Goal: Book appointment/travel/reservation

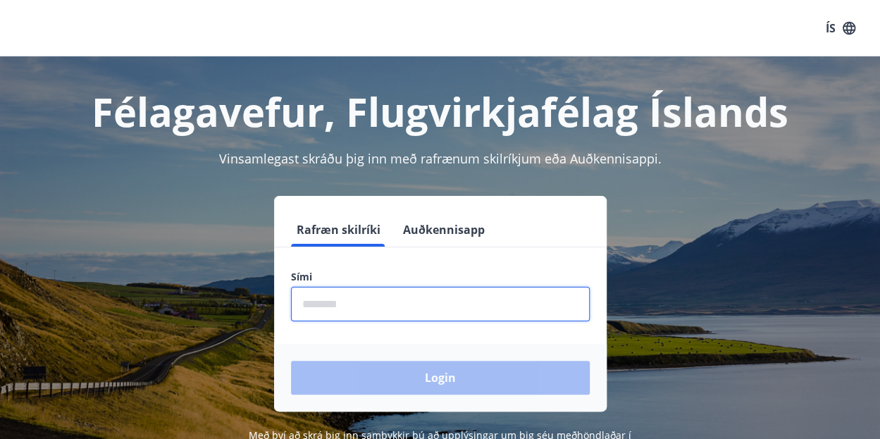
click at [329, 307] on input "phone" at bounding box center [440, 304] width 299 height 35
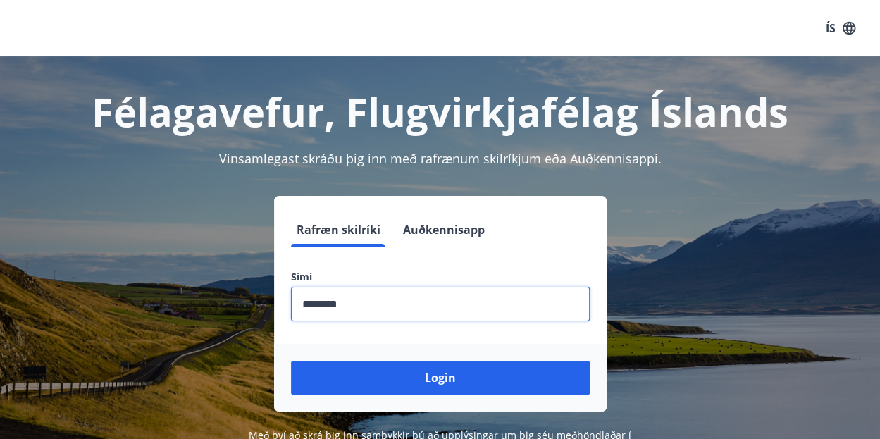
type input "********"
click at [437, 395] on div "Login" at bounding box center [440, 378] width 333 height 68
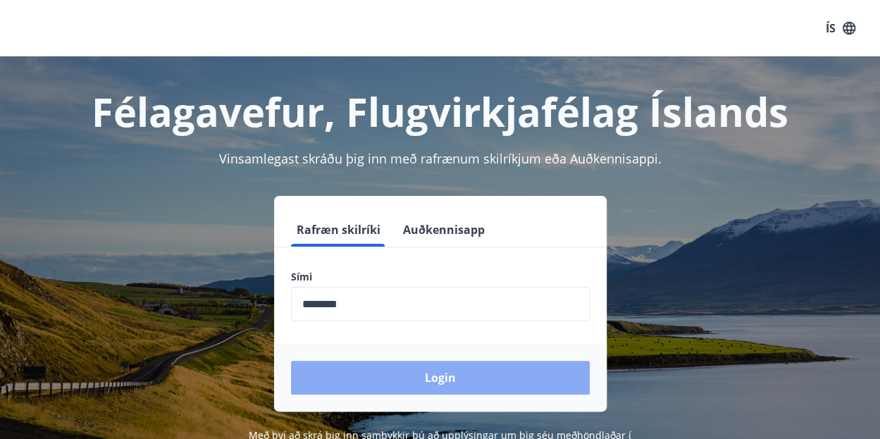
click at [452, 377] on button "Login" at bounding box center [440, 378] width 299 height 34
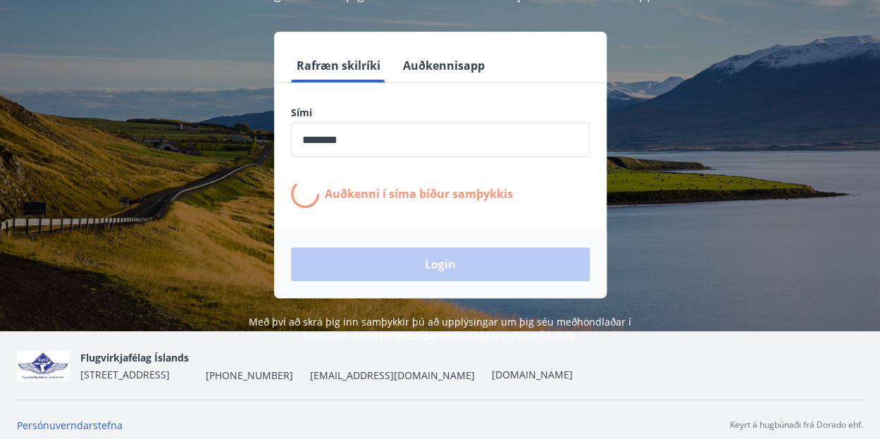
scroll to position [170, 0]
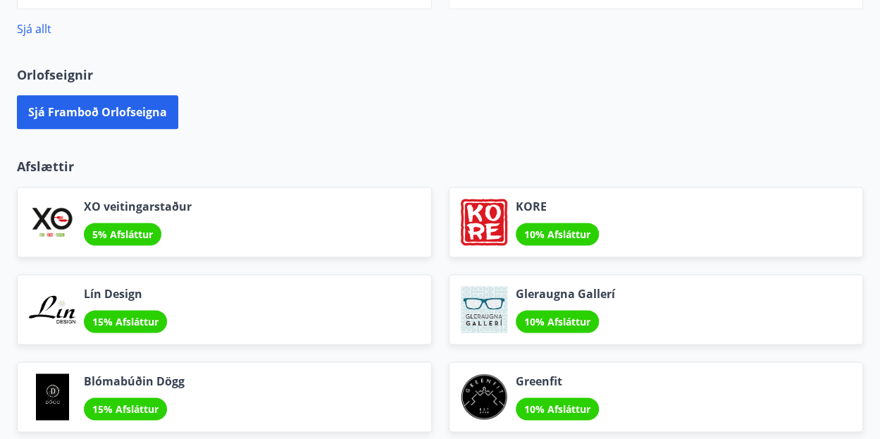
scroll to position [836, 0]
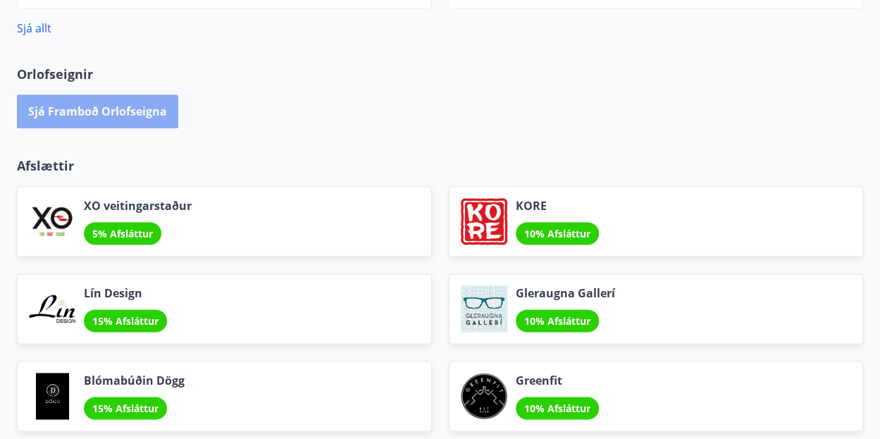
click at [112, 109] on button "Sjá framboð orlofseigna" at bounding box center [97, 111] width 161 height 34
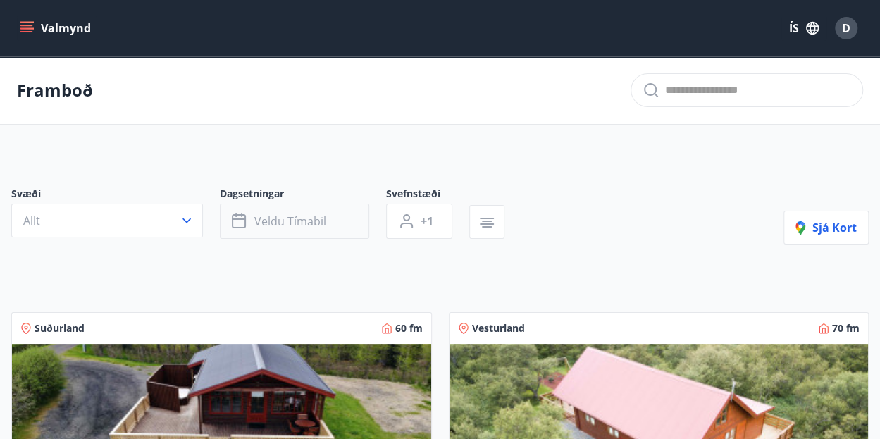
click at [340, 223] on button "Veldu tímabil" at bounding box center [294, 221] width 149 height 35
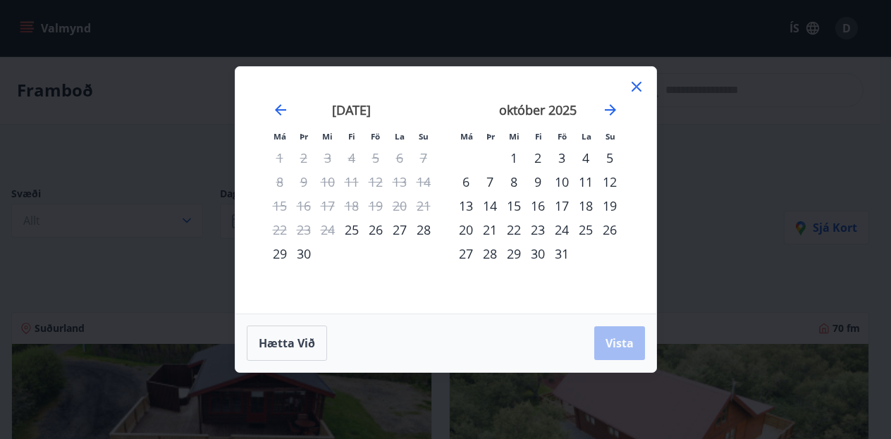
click at [539, 233] on div "23" at bounding box center [538, 230] width 24 height 24
click at [468, 254] on div "27" at bounding box center [466, 254] width 24 height 24
click at [619, 333] on button "Vista" at bounding box center [619, 343] width 51 height 34
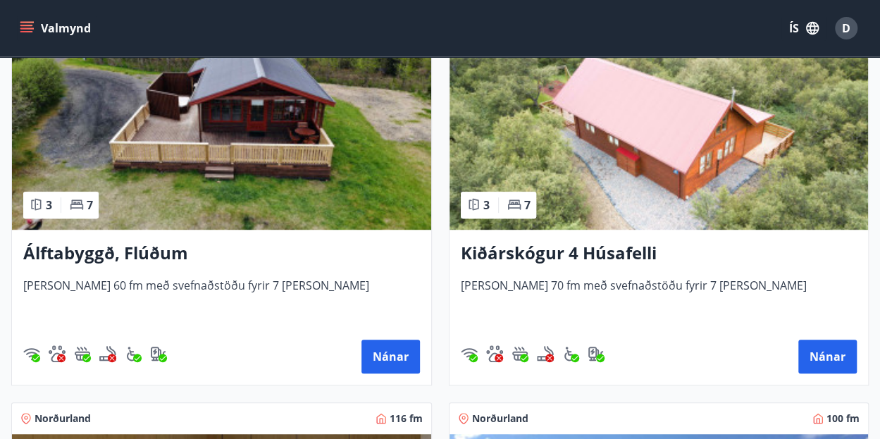
scroll to position [293, 0]
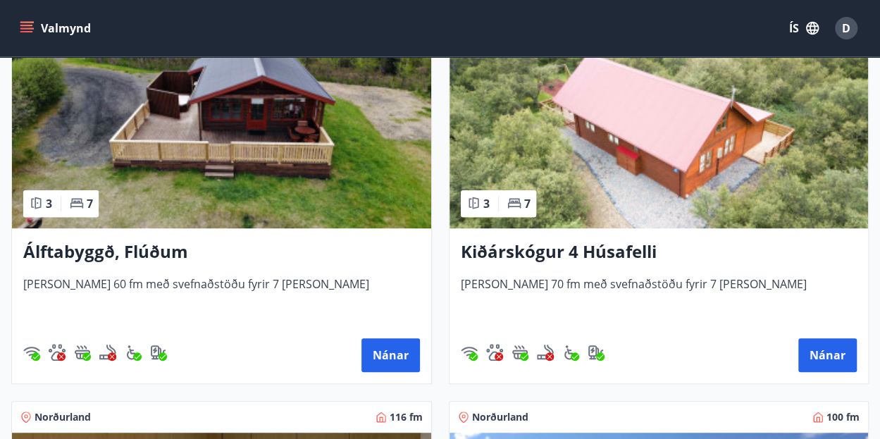
click at [692, 136] on img at bounding box center [659, 140] width 419 height 178
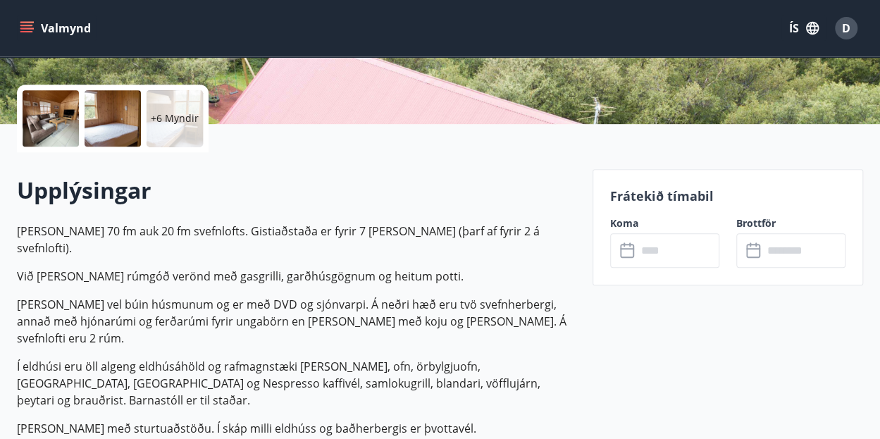
scroll to position [302, 0]
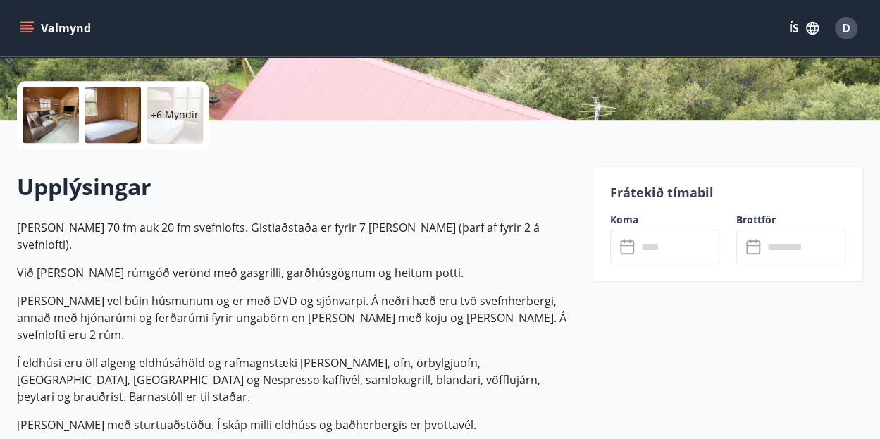
click at [647, 244] on input "text" at bounding box center [678, 247] width 82 height 35
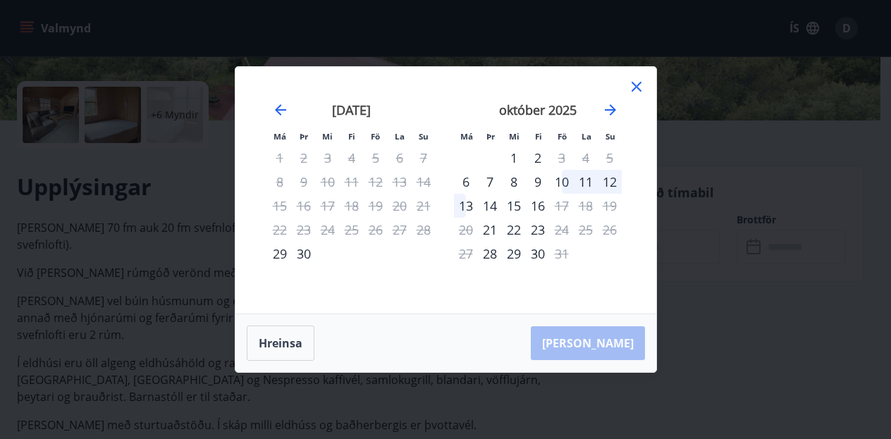
click at [636, 88] on icon at bounding box center [636, 87] width 10 height 10
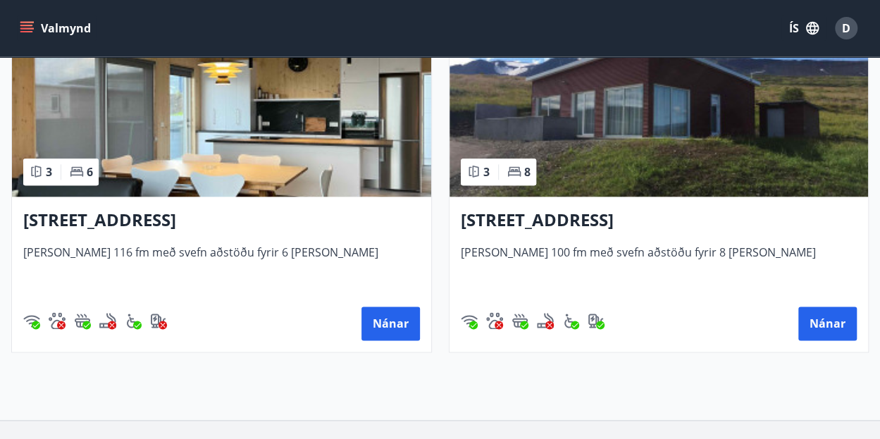
scroll to position [709, 0]
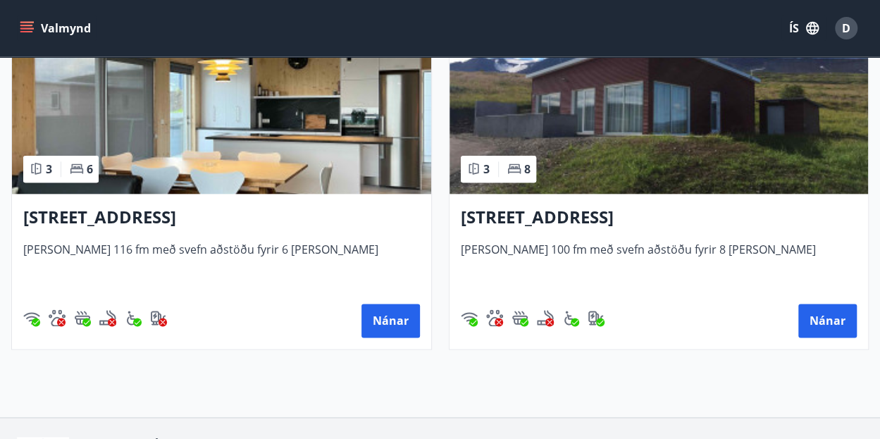
click at [641, 137] on img at bounding box center [659, 105] width 419 height 178
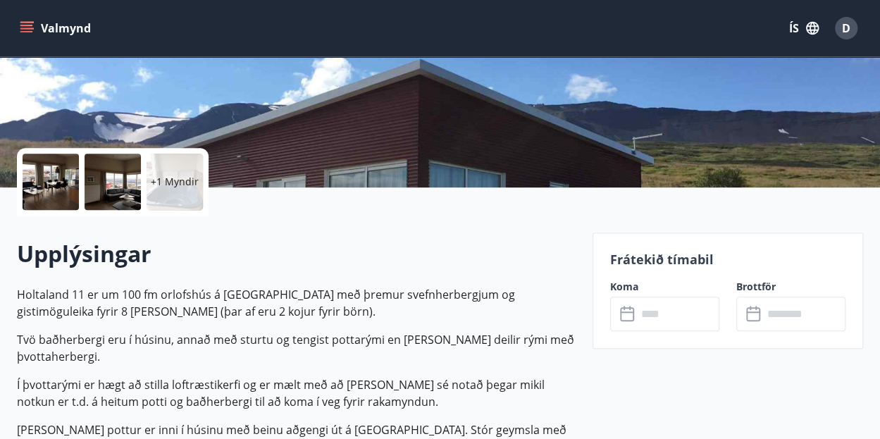
scroll to position [396, 0]
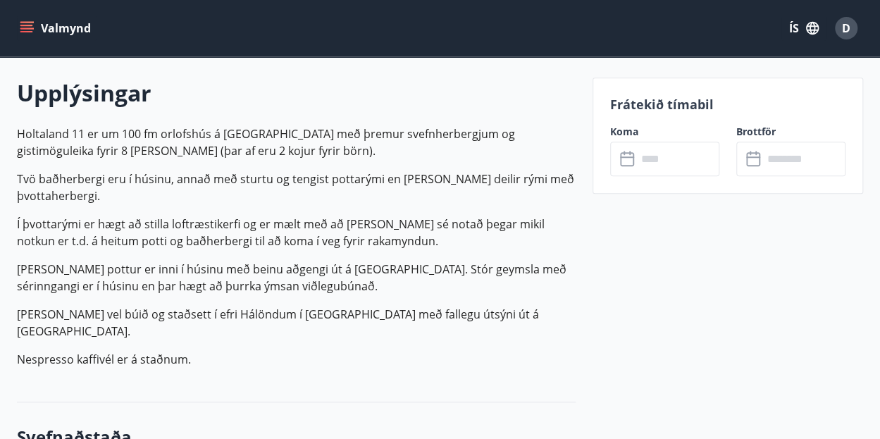
click at [678, 157] on input "text" at bounding box center [678, 159] width 82 height 35
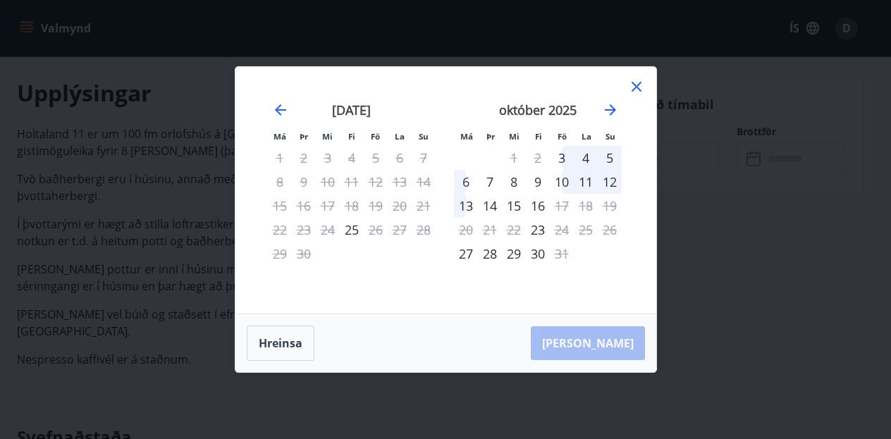
click at [633, 87] on icon at bounding box center [636, 86] width 17 height 17
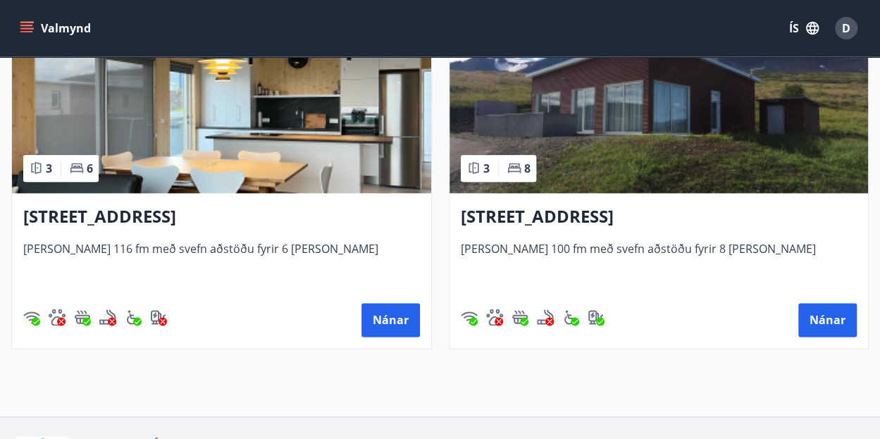
scroll to position [711, 0]
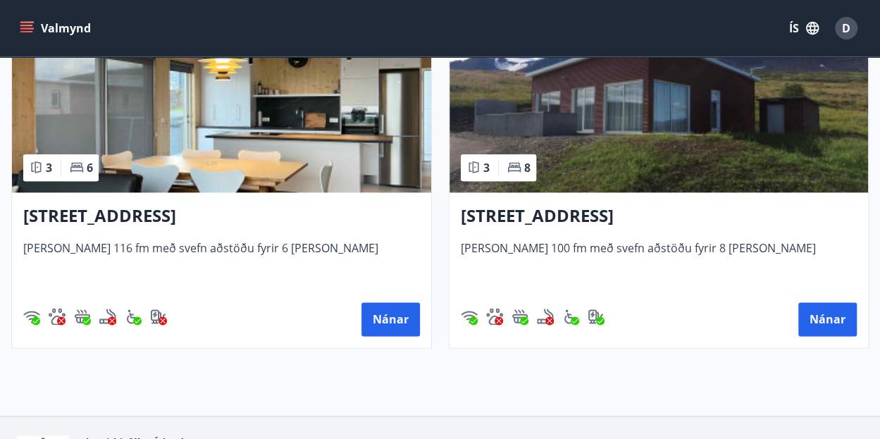
click at [287, 133] on img at bounding box center [221, 104] width 419 height 178
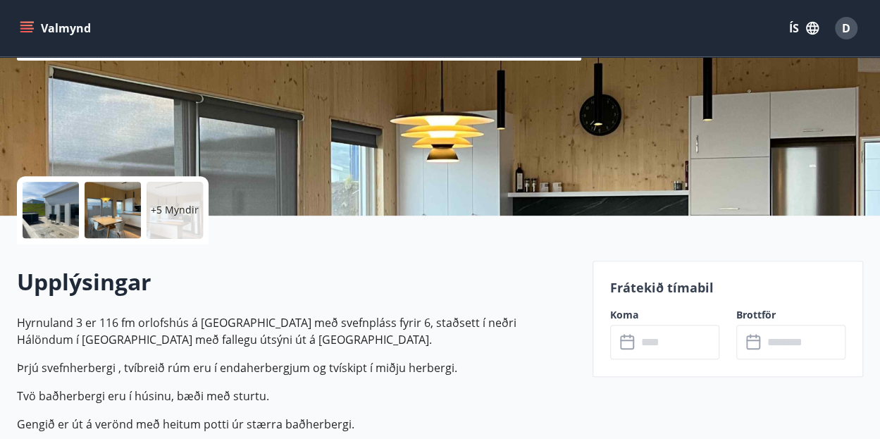
scroll to position [282, 0]
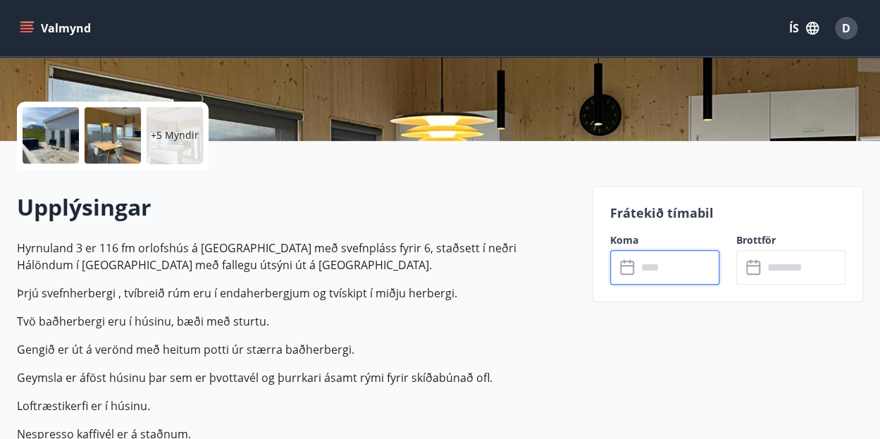
click at [695, 263] on input "text" at bounding box center [678, 267] width 82 height 35
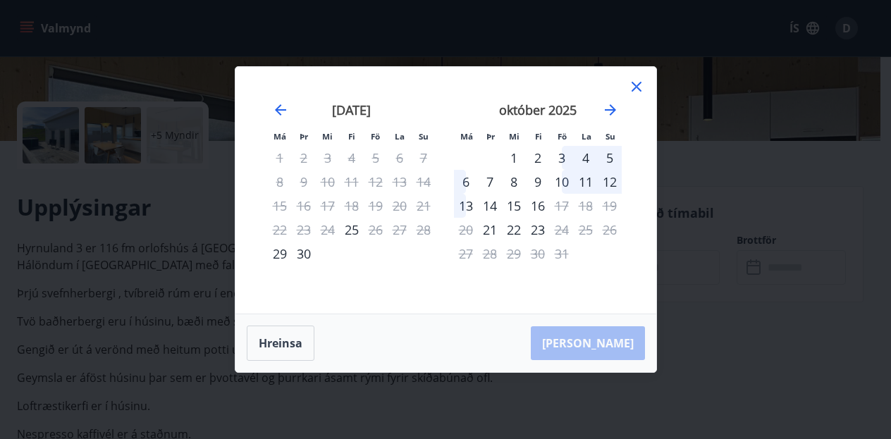
click at [639, 85] on icon at bounding box center [636, 86] width 17 height 17
